Goal: Task Accomplishment & Management: Complete application form

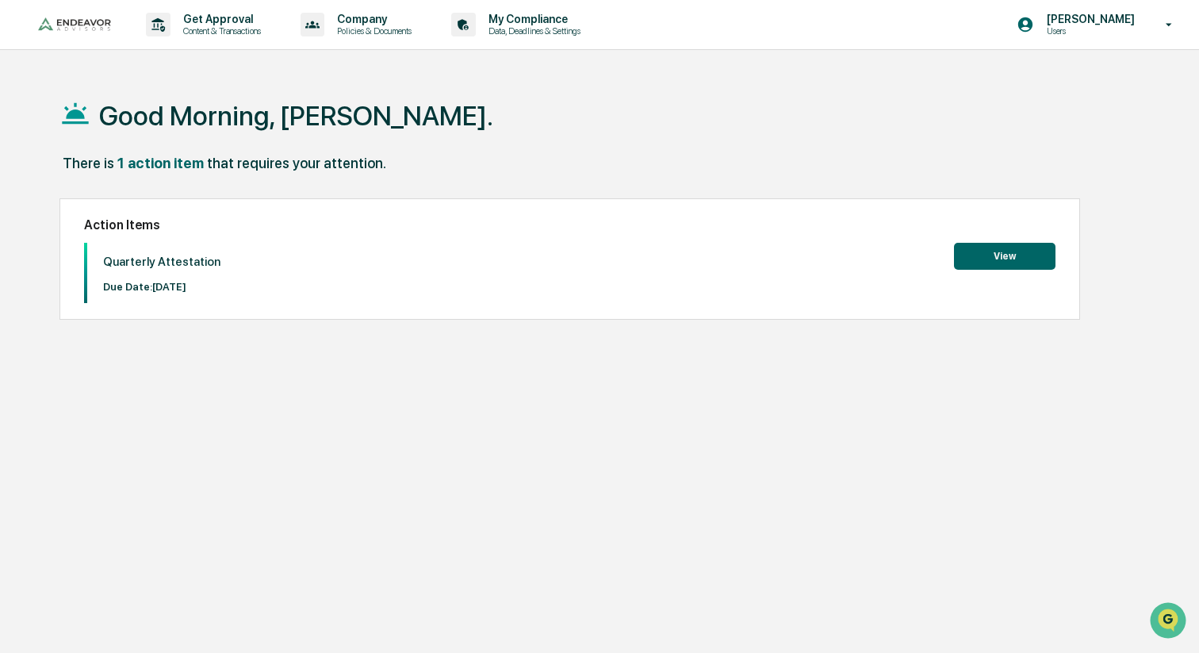
click at [1004, 264] on button "View" at bounding box center [1005, 256] width 102 height 27
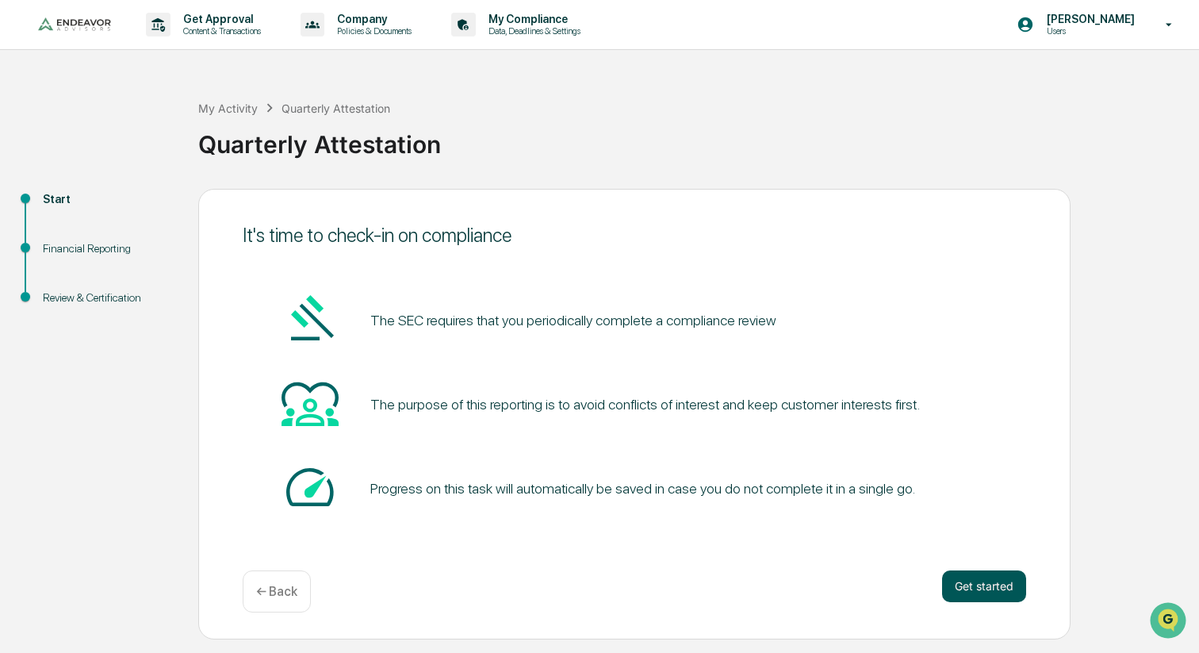
click at [991, 589] on button "Get started" at bounding box center [984, 586] width 84 height 32
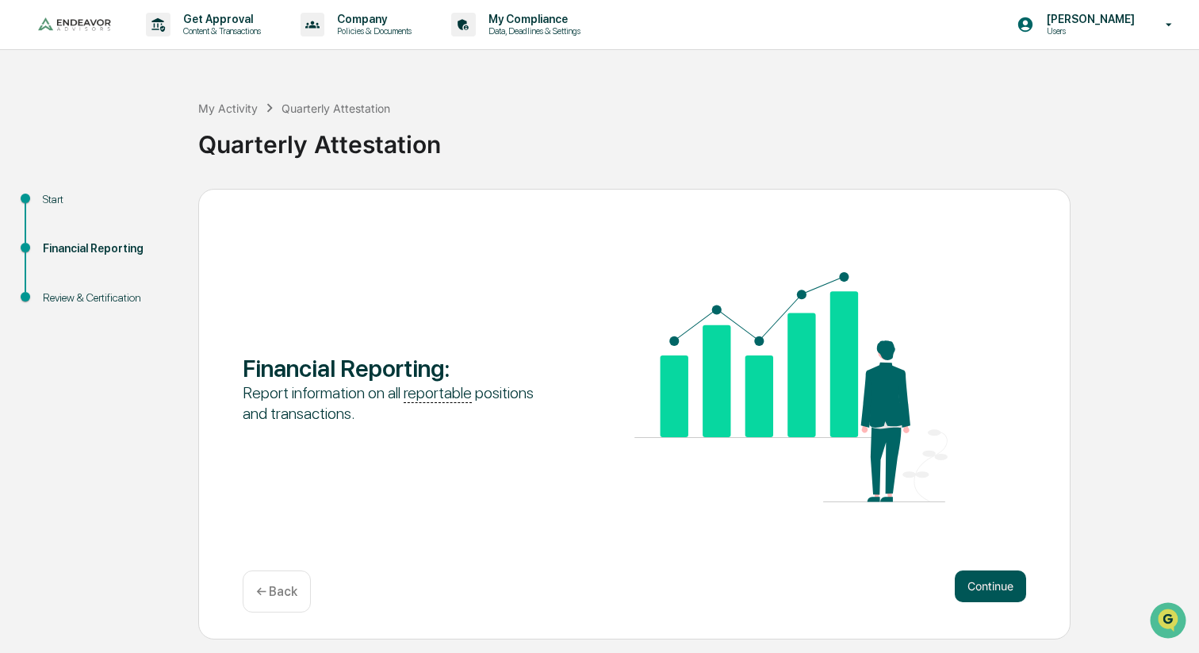
click at [970, 575] on button "Continue" at bounding box center [990, 586] width 71 height 32
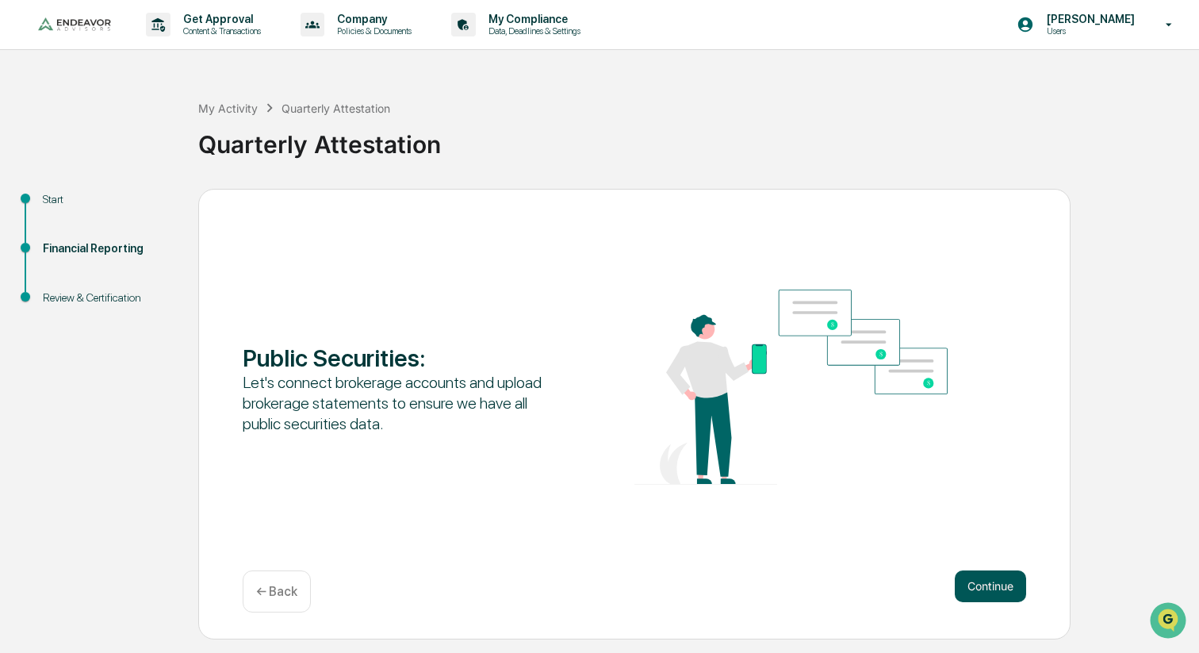
click at [976, 588] on button "Continue" at bounding box center [990, 586] width 71 height 32
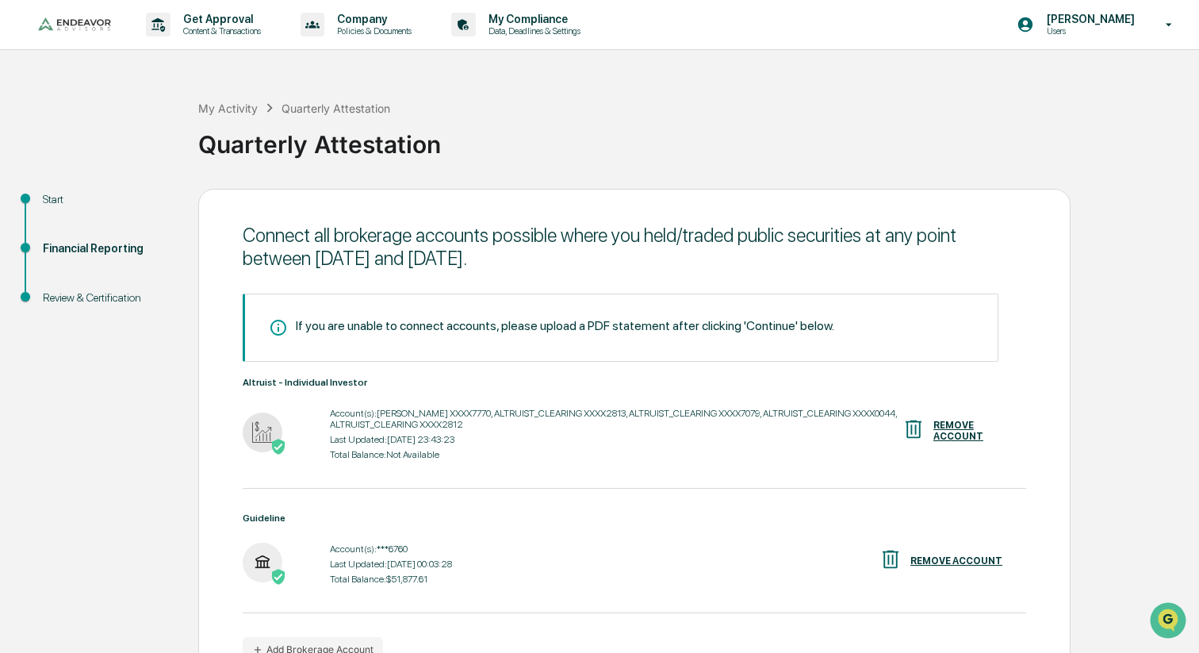
scroll to position [93, 0]
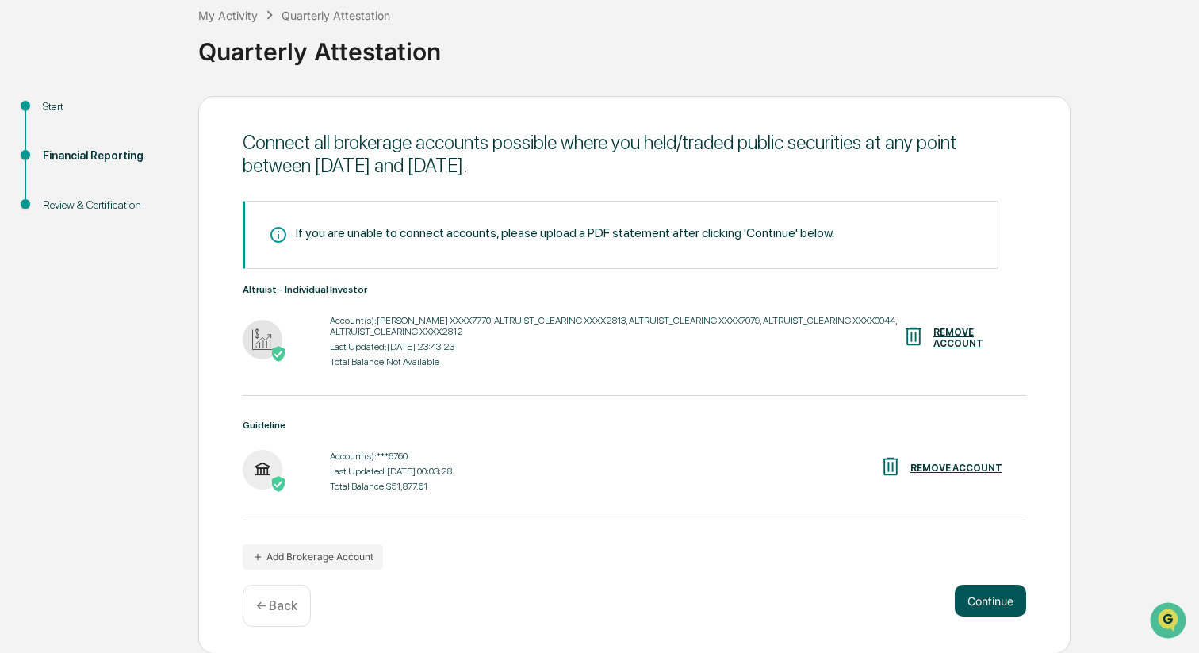
click at [983, 594] on button "Continue" at bounding box center [990, 601] width 71 height 32
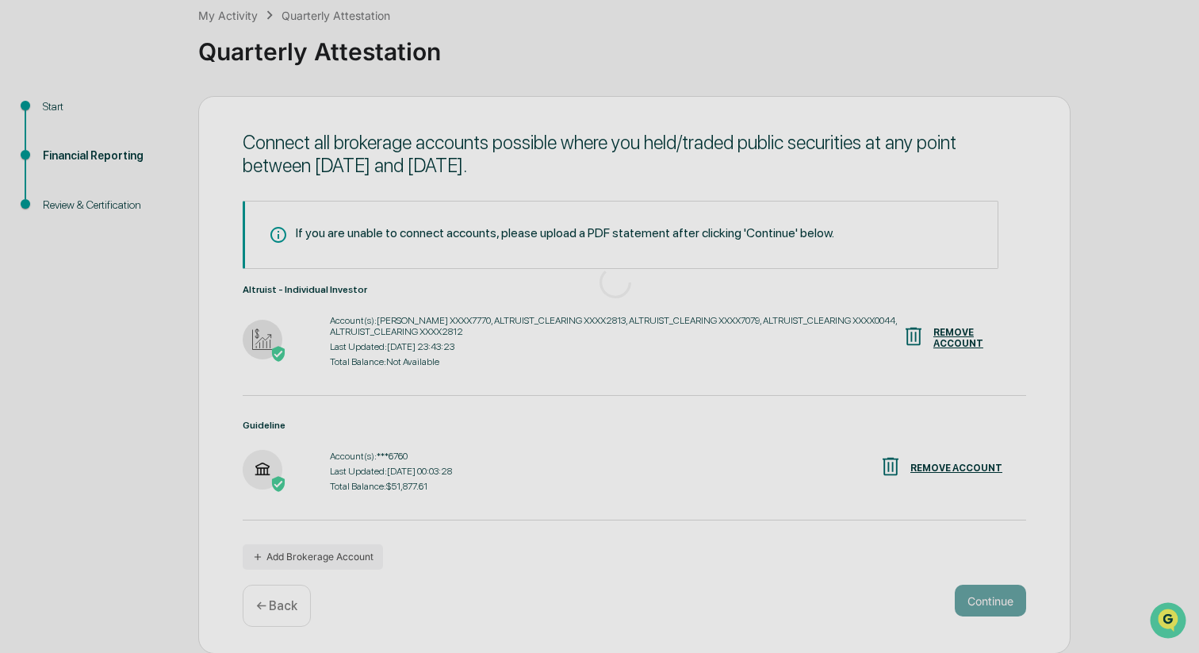
scroll to position [0, 0]
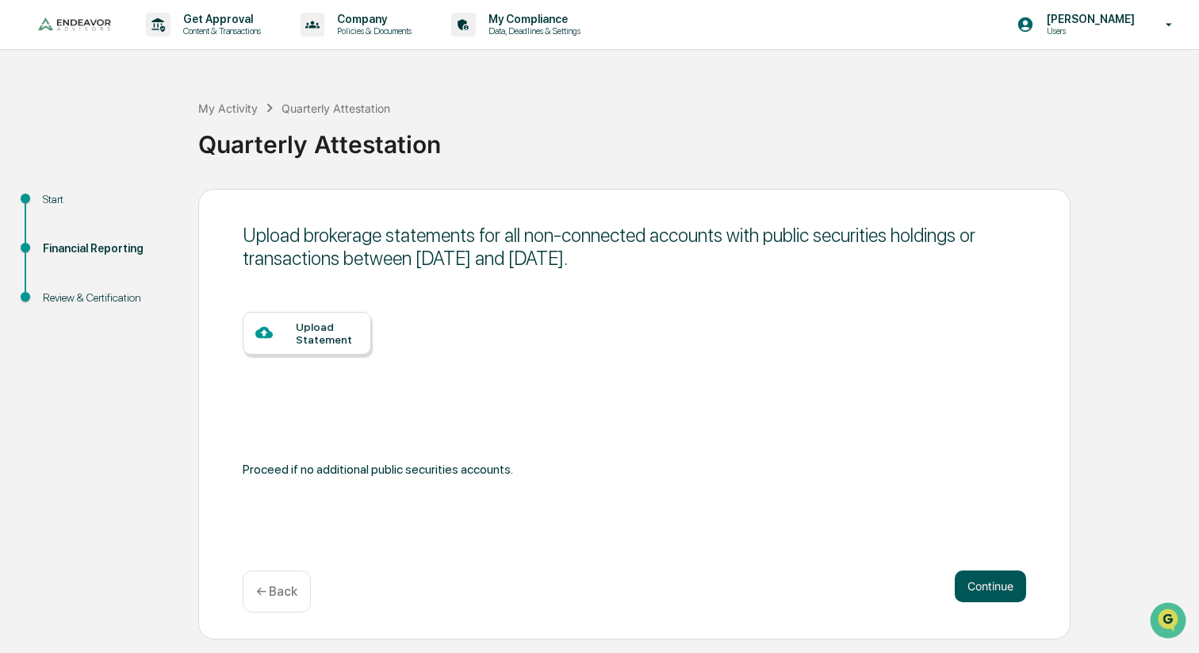
click at [985, 588] on button "Continue" at bounding box center [990, 586] width 71 height 32
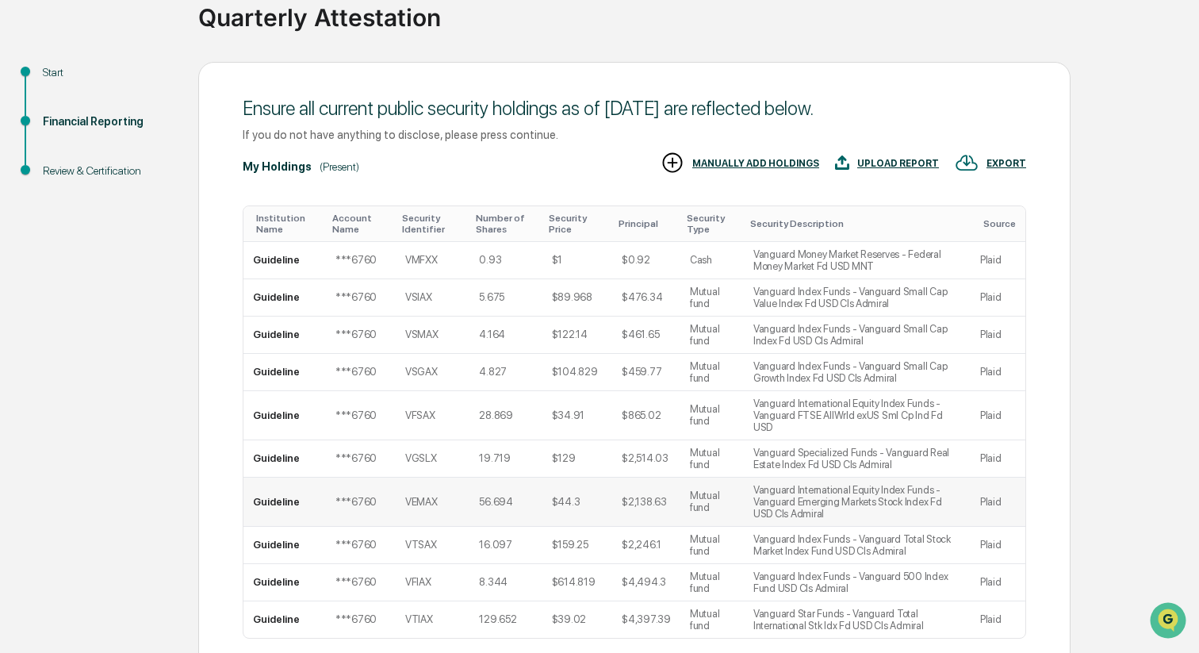
scroll to position [251, 0]
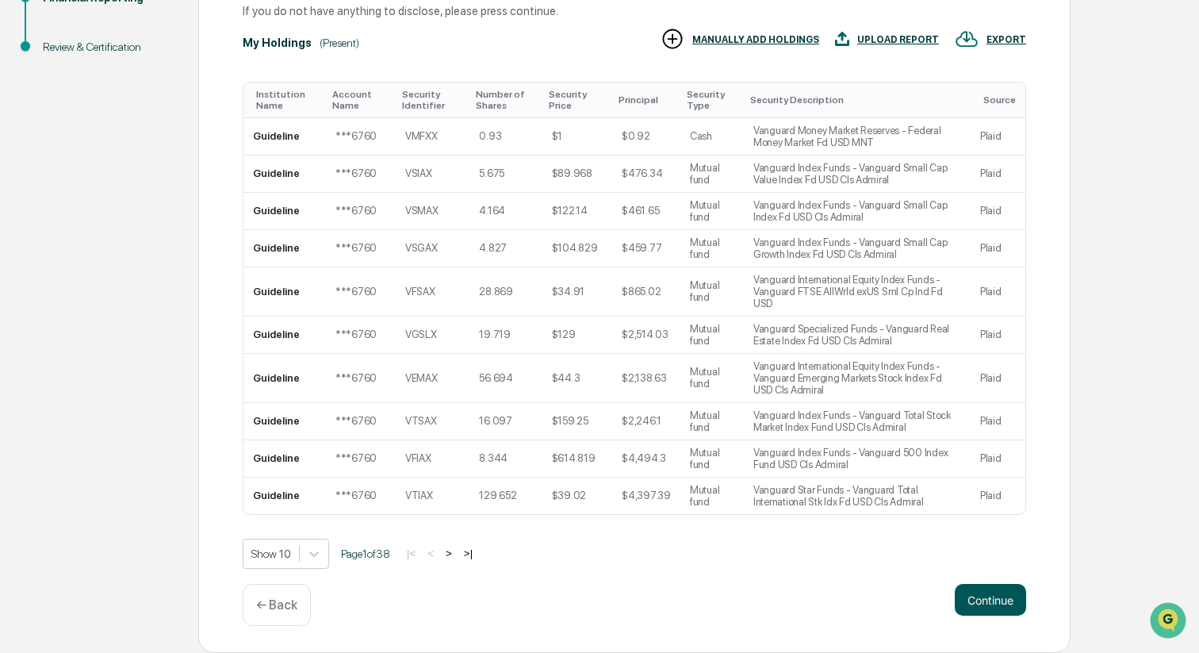
click at [987, 599] on button "Continue" at bounding box center [990, 600] width 71 height 32
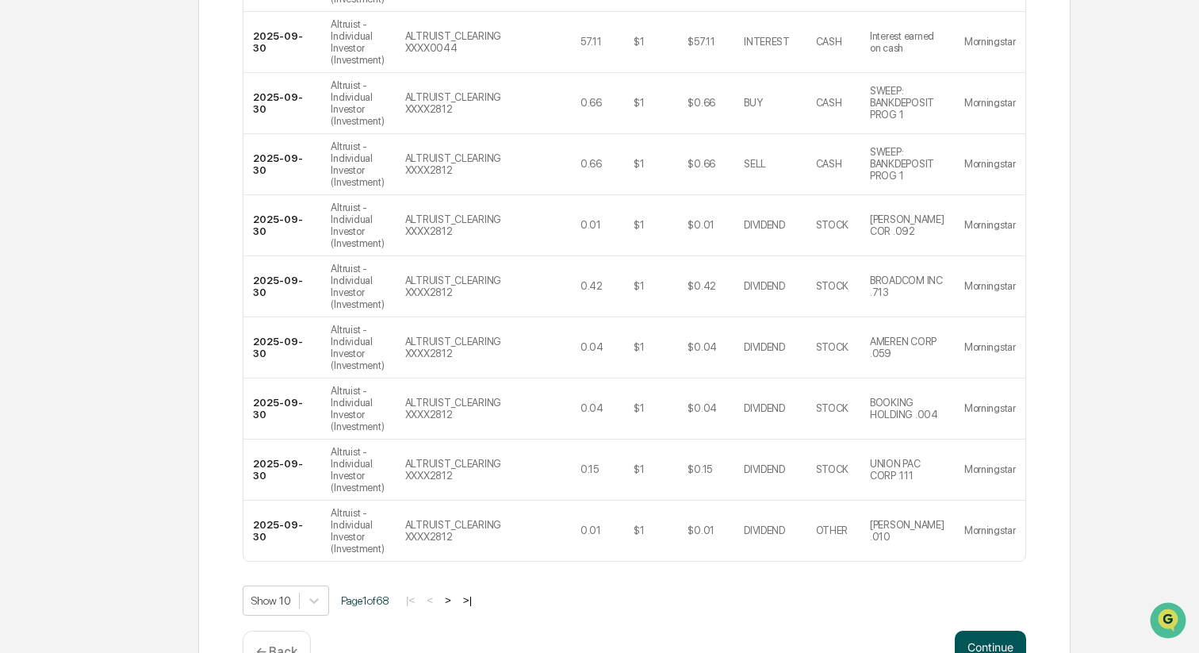
scroll to position [475, 0]
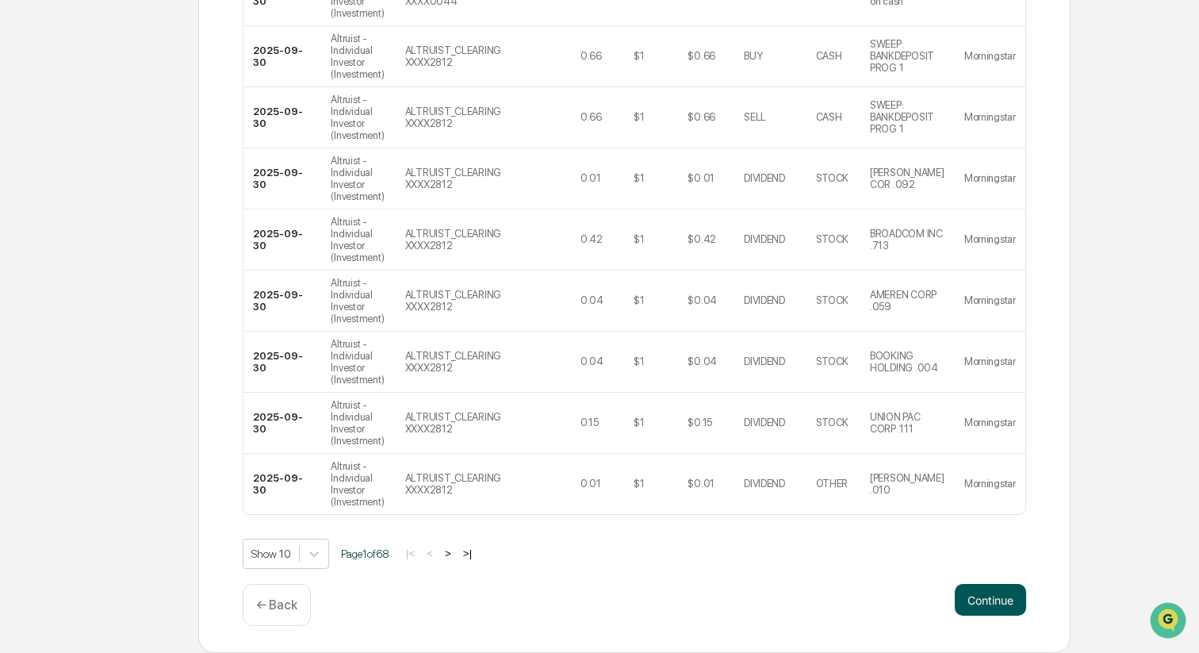
click at [991, 589] on button "Continue" at bounding box center [990, 600] width 71 height 32
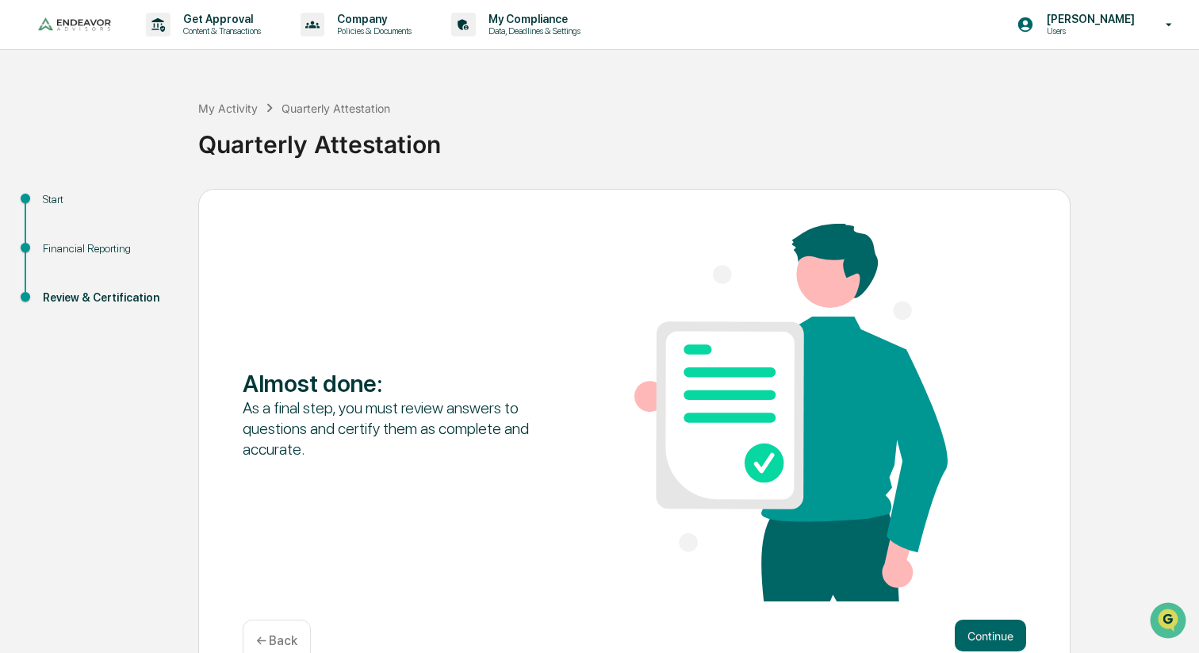
scroll to position [36, 0]
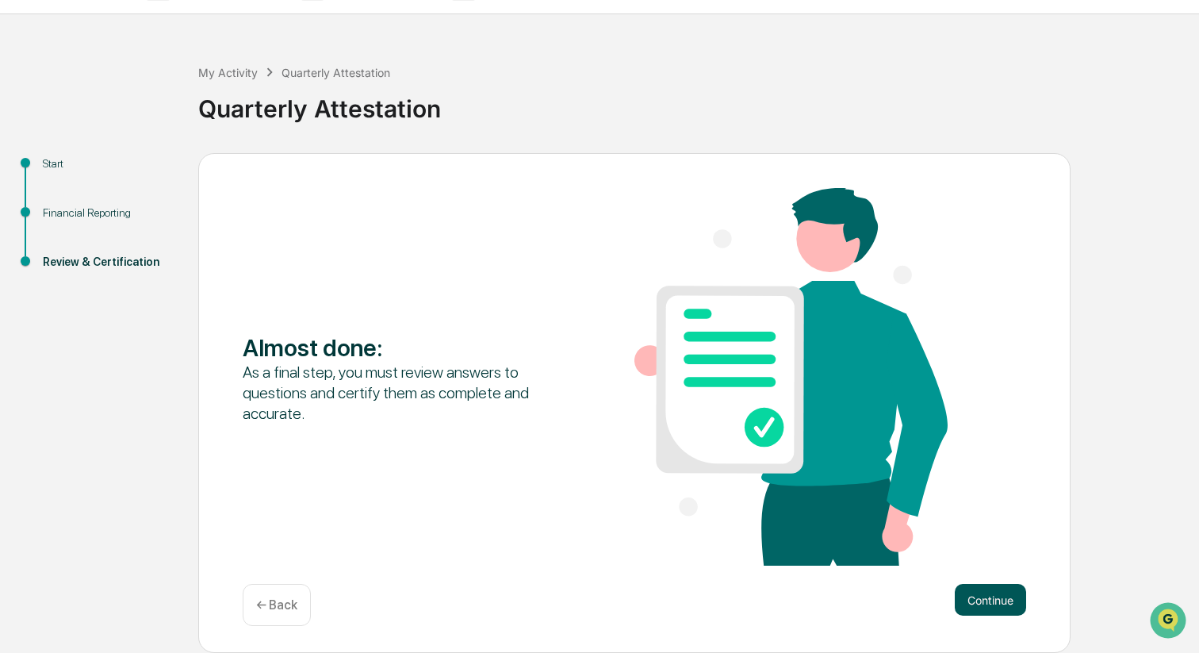
click at [968, 603] on button "Continue" at bounding box center [990, 600] width 71 height 32
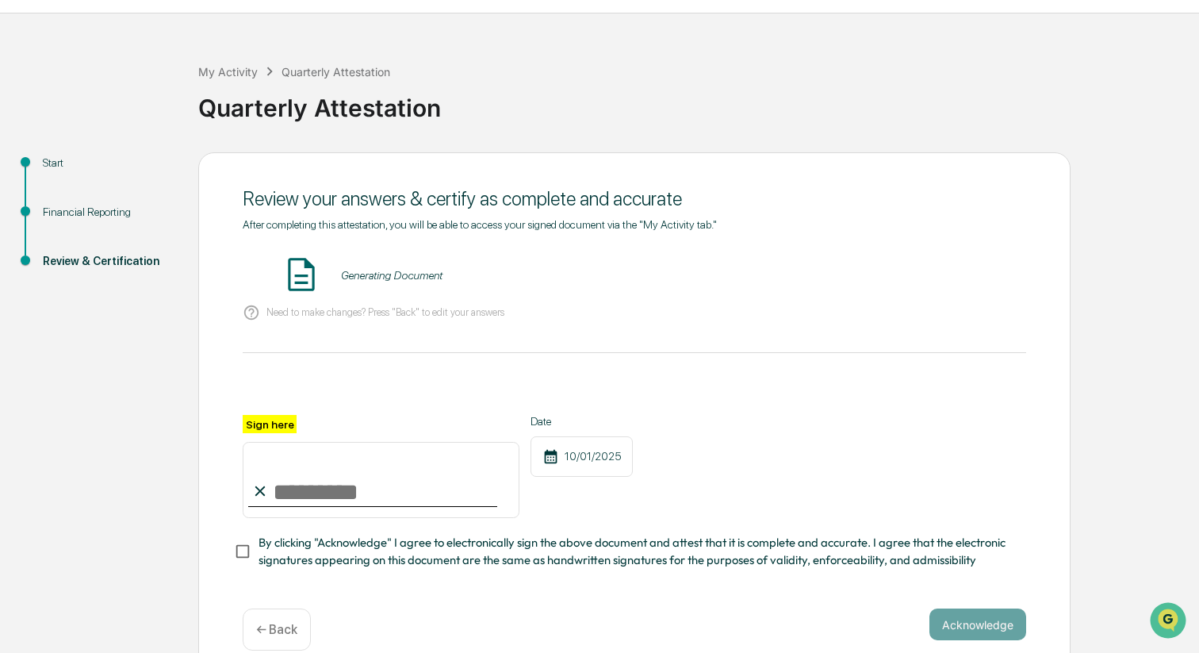
click at [830, 413] on div at bounding box center [635, 396] width 784 height 38
click at [329, 476] on input "Sign here" at bounding box center [381, 480] width 277 height 76
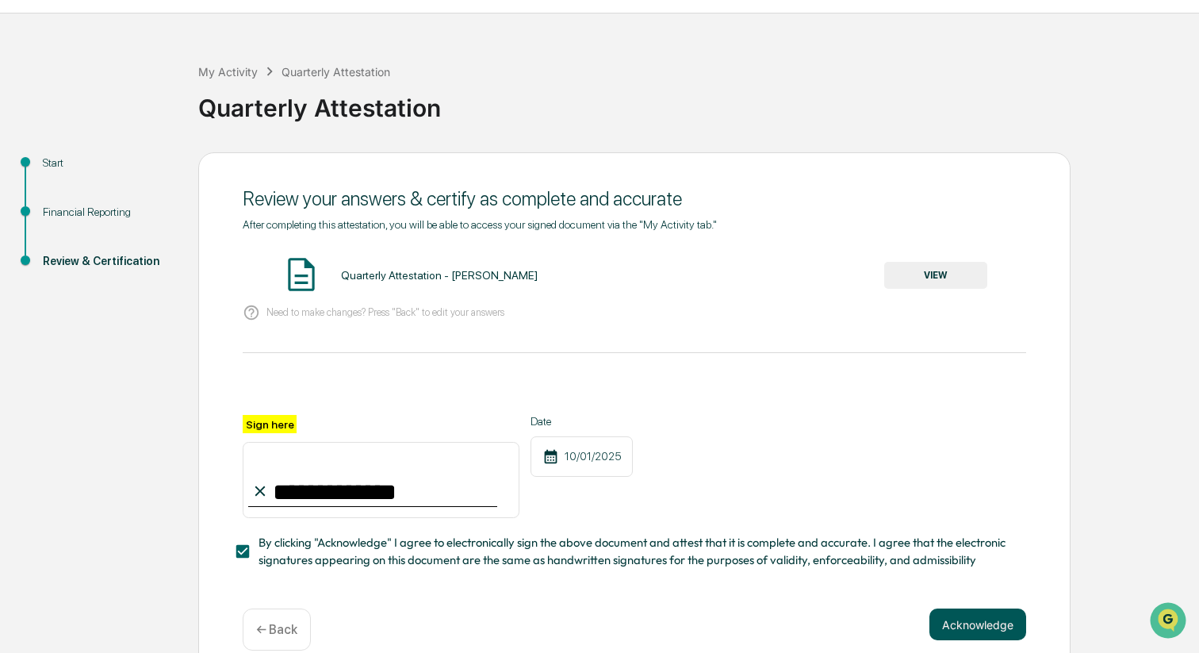
type input "**********"
click at [975, 627] on button "Acknowledge" at bounding box center [978, 624] width 97 height 32
click at [979, 263] on button "VIEW" at bounding box center [935, 275] width 103 height 27
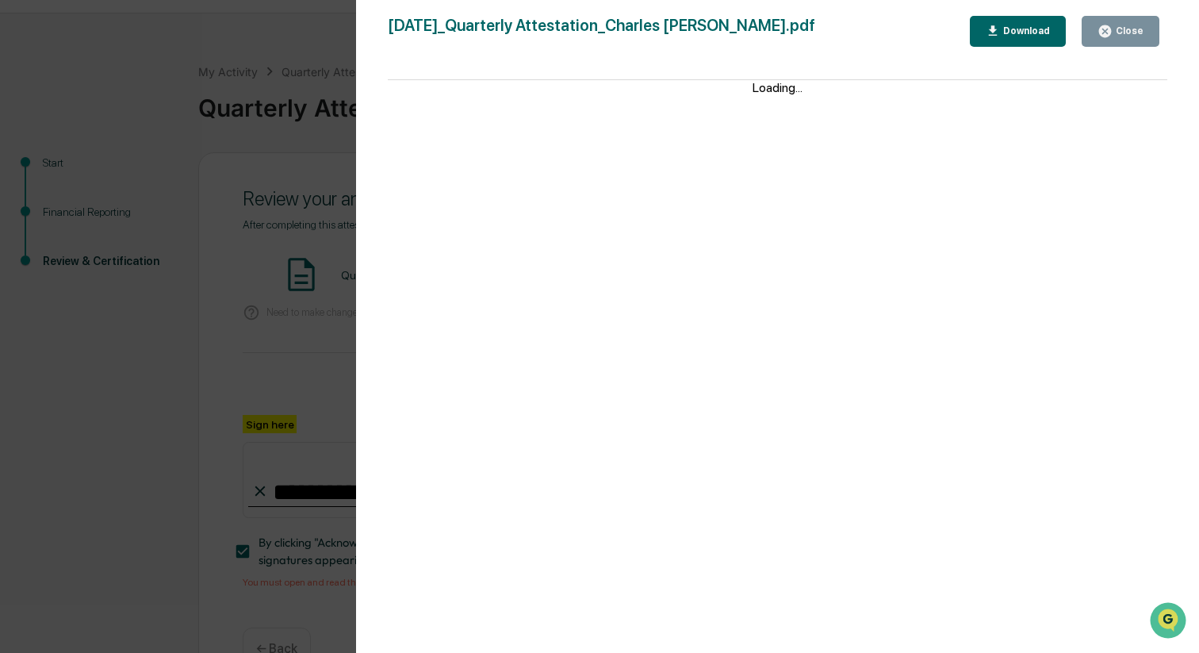
click at [1115, 25] on div "Close" at bounding box center [1121, 31] width 46 height 15
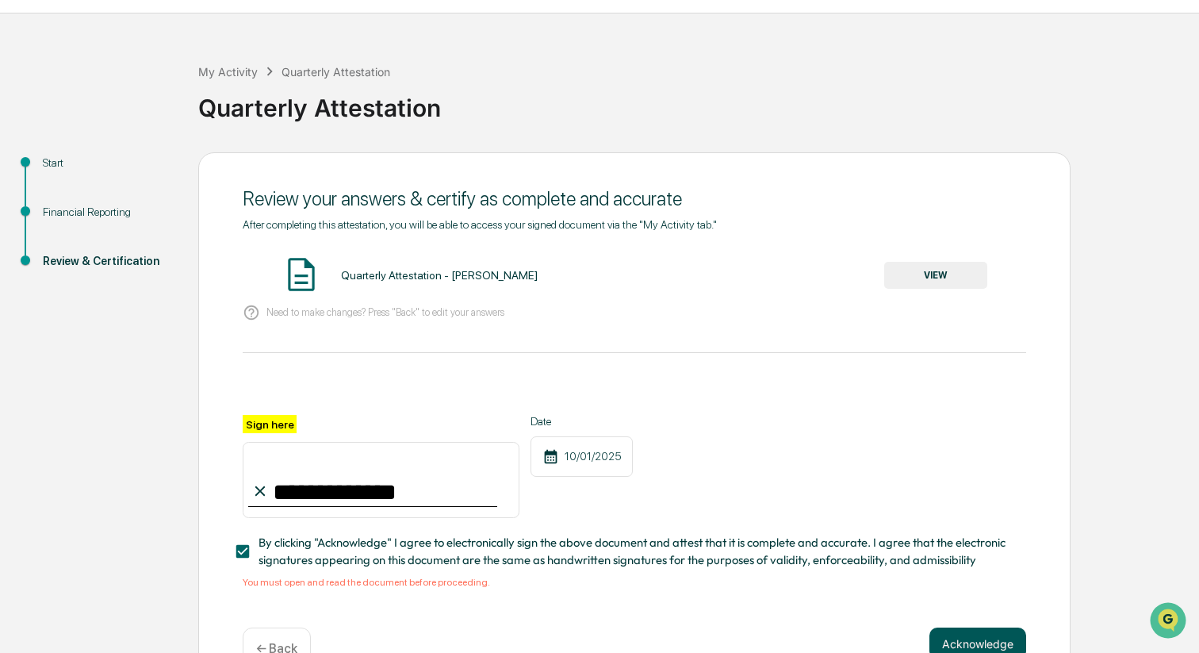
click at [983, 652] on button "Acknowledge" at bounding box center [978, 643] width 97 height 32
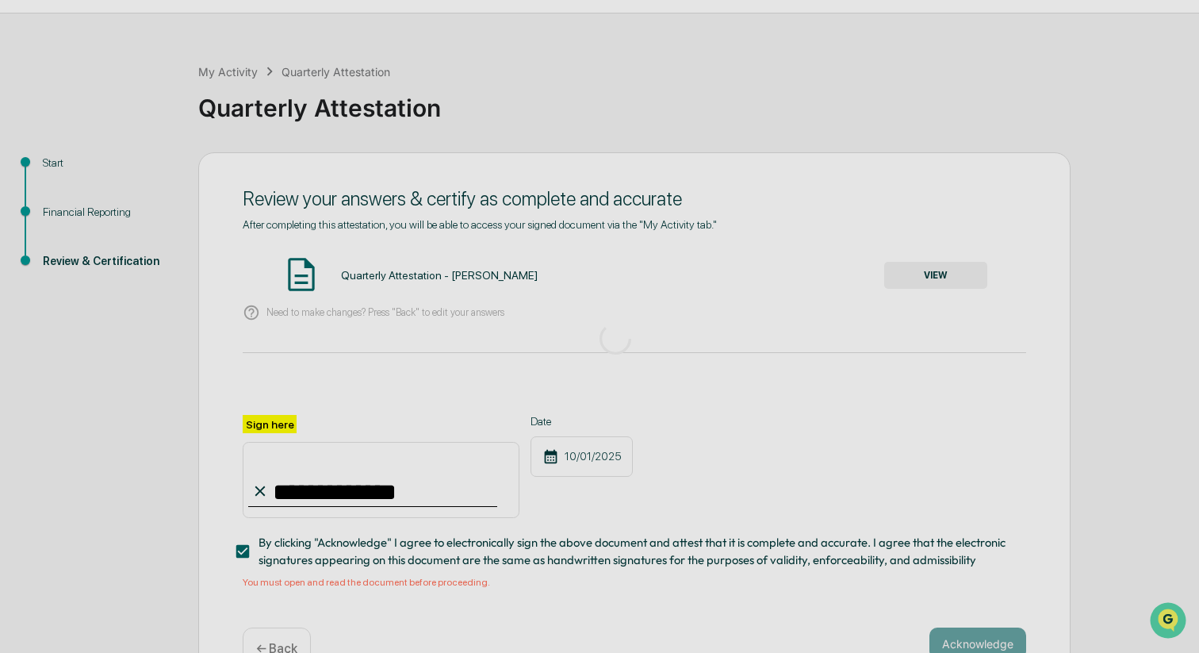
scroll to position [0, 0]
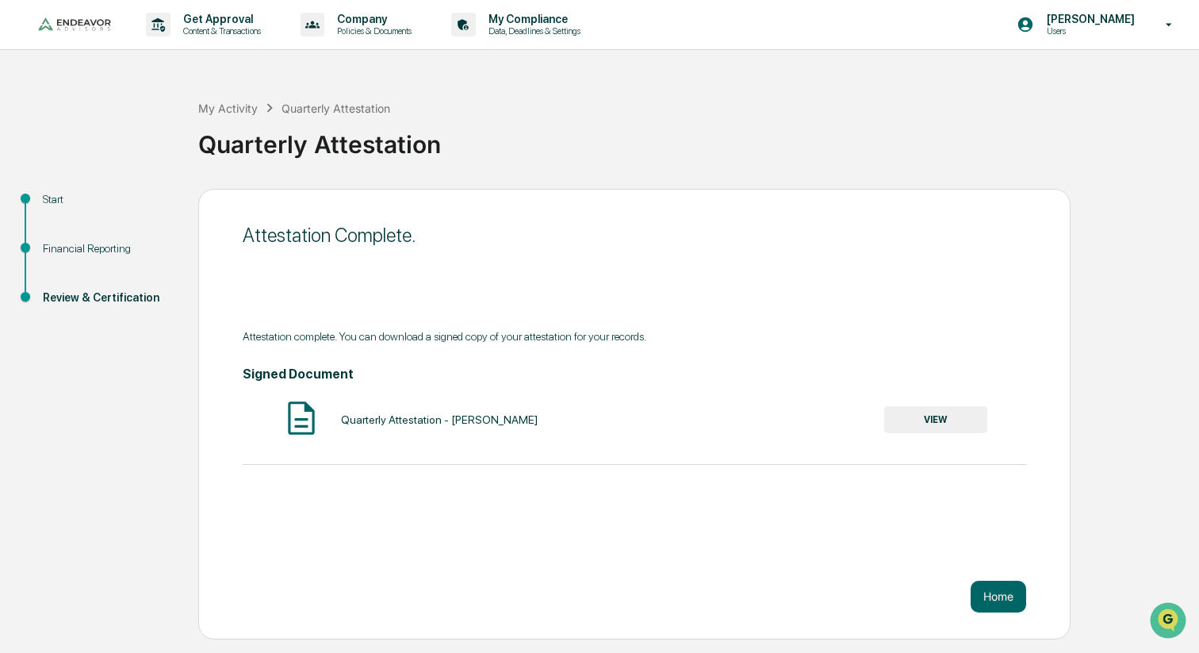
click at [987, 580] on div "Attestation Complete. Attestation complete. You can download a signed copy of y…" at bounding box center [634, 414] width 872 height 450
click at [991, 596] on button "Home" at bounding box center [999, 597] width 56 height 32
